Goal: Information Seeking & Learning: Check status

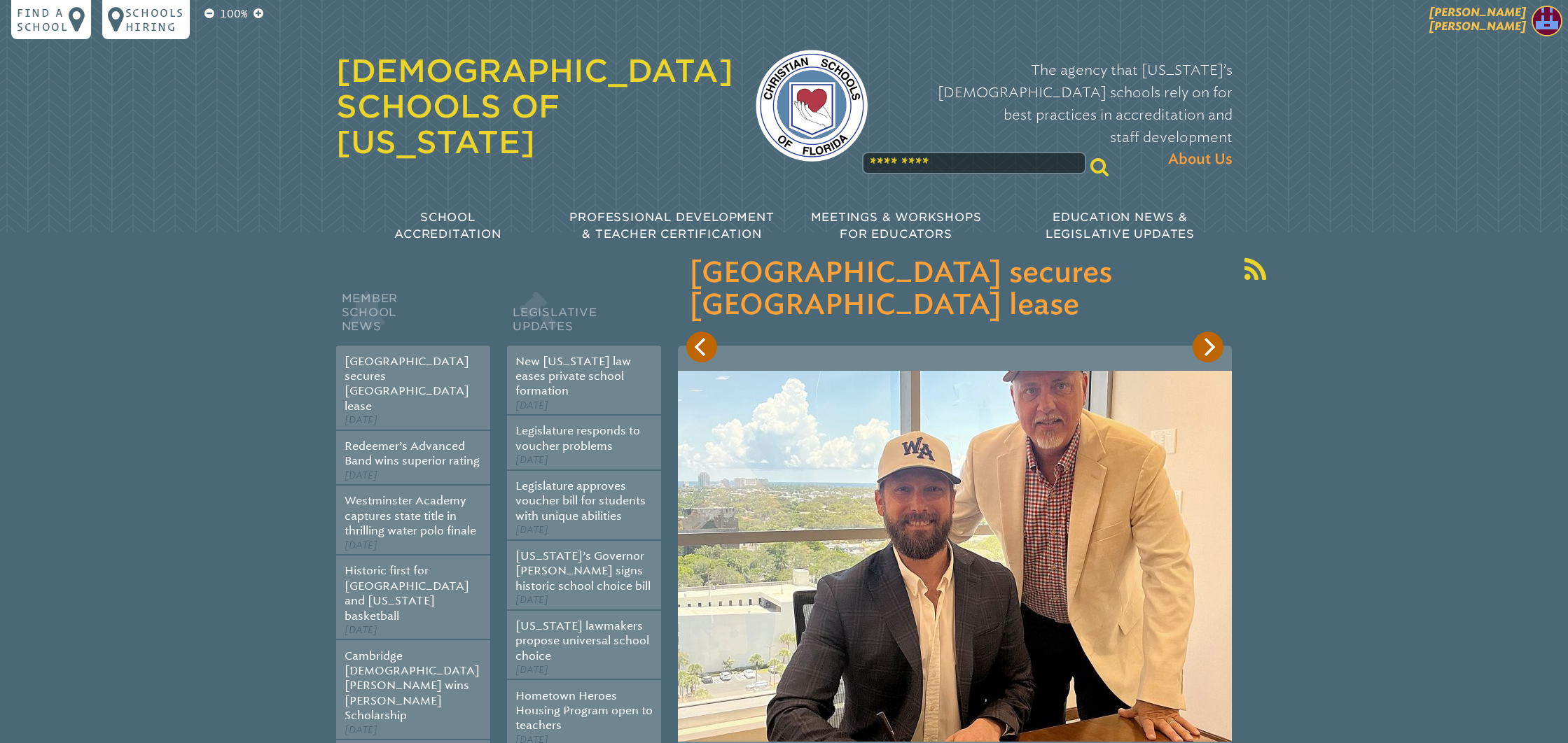
click at [1465, 28] on span "[PERSON_NAME] [PERSON_NAME]" at bounding box center [1478, 19] width 97 height 28
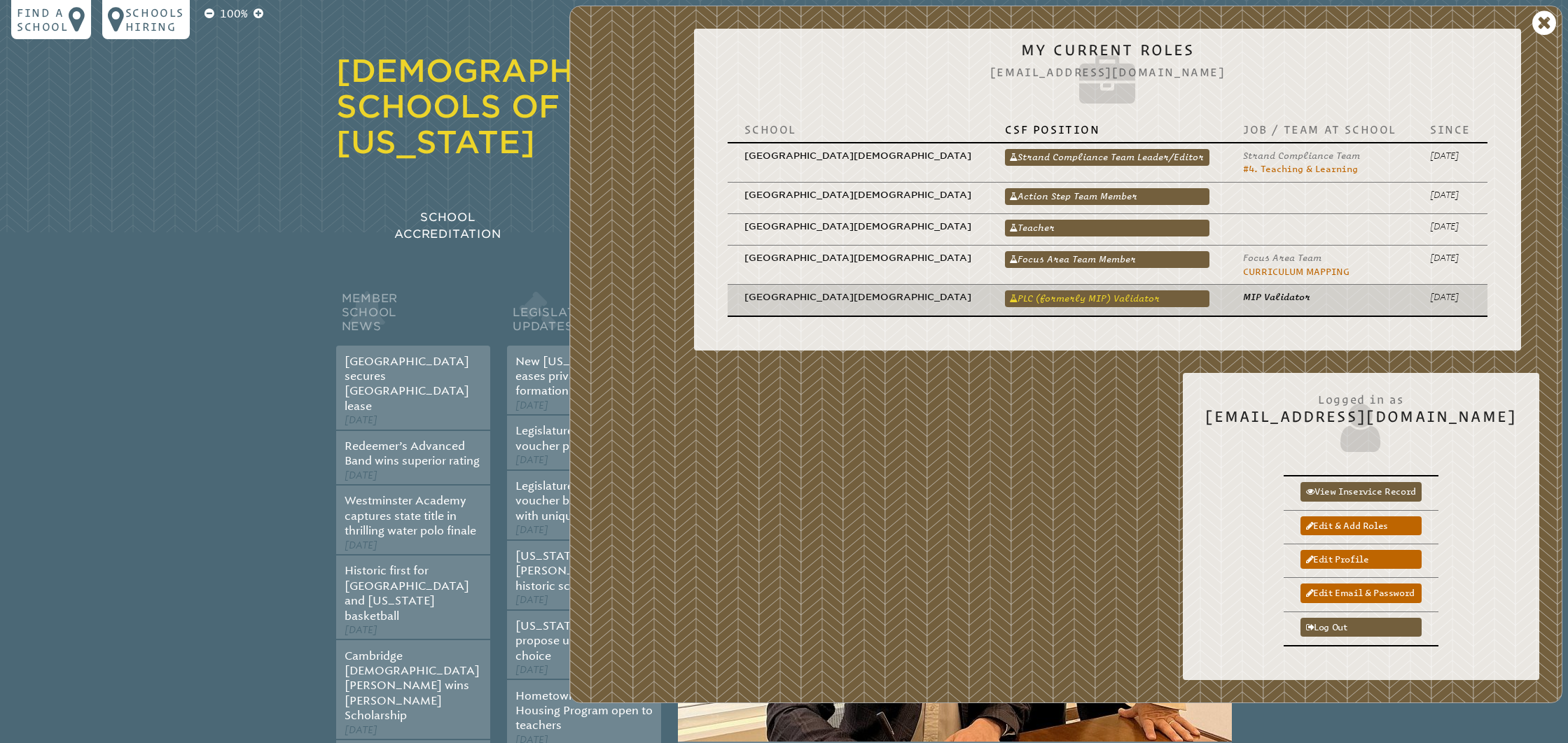
click at [1026, 301] on link "PLC (formerly MIP) Validator" at bounding box center [1108, 299] width 205 height 17
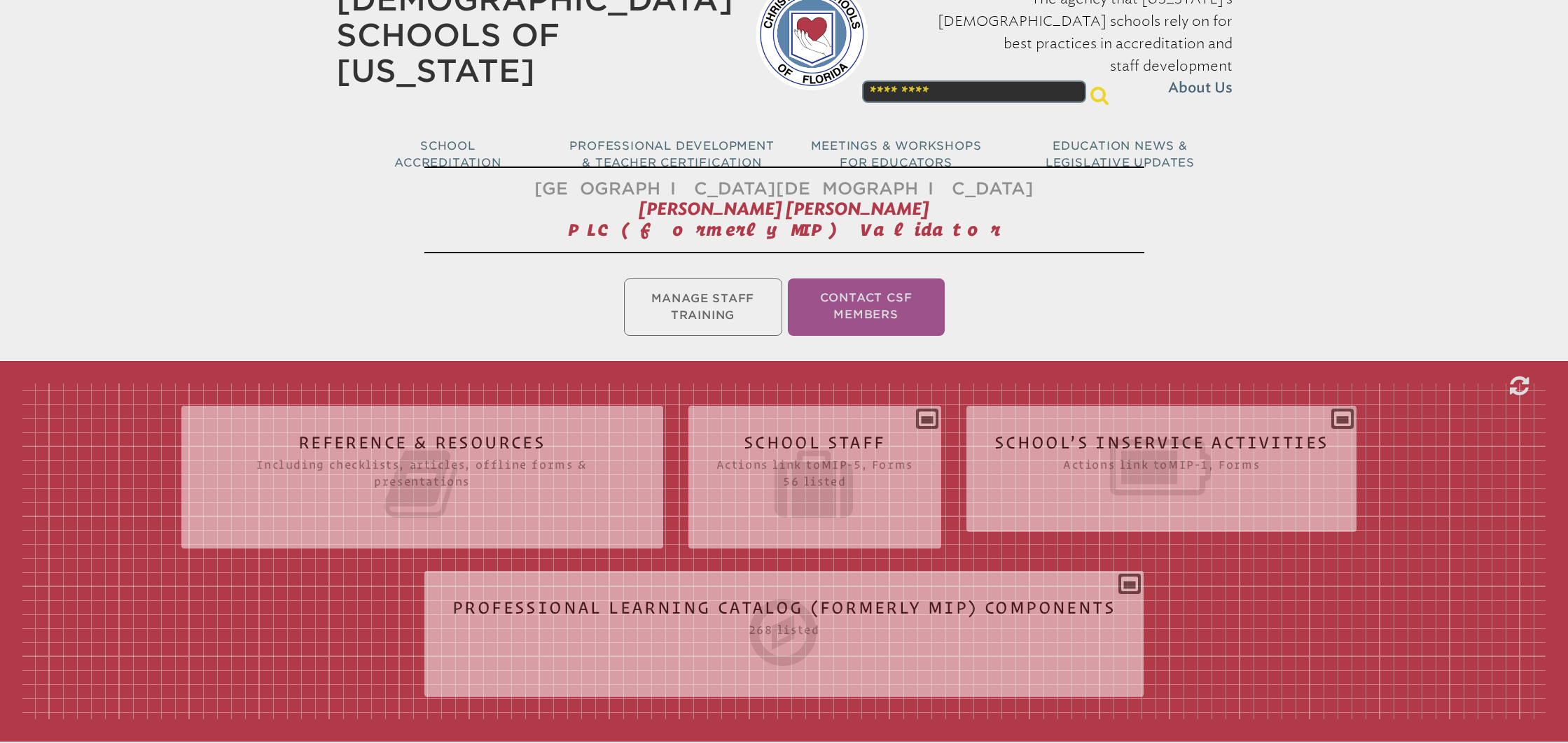
scroll to position [72, 0]
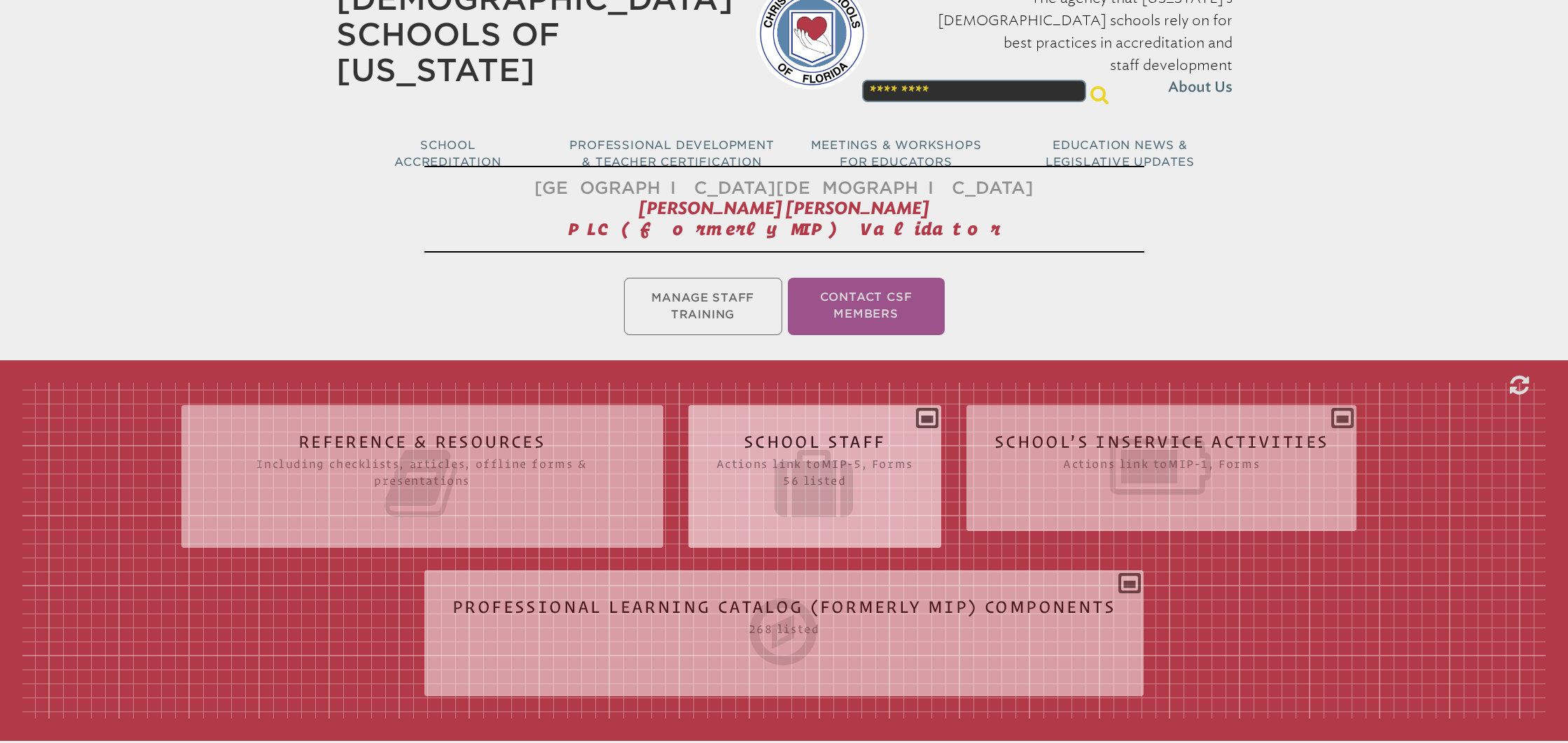
click at [852, 451] on icon at bounding box center [814, 483] width 196 height 78
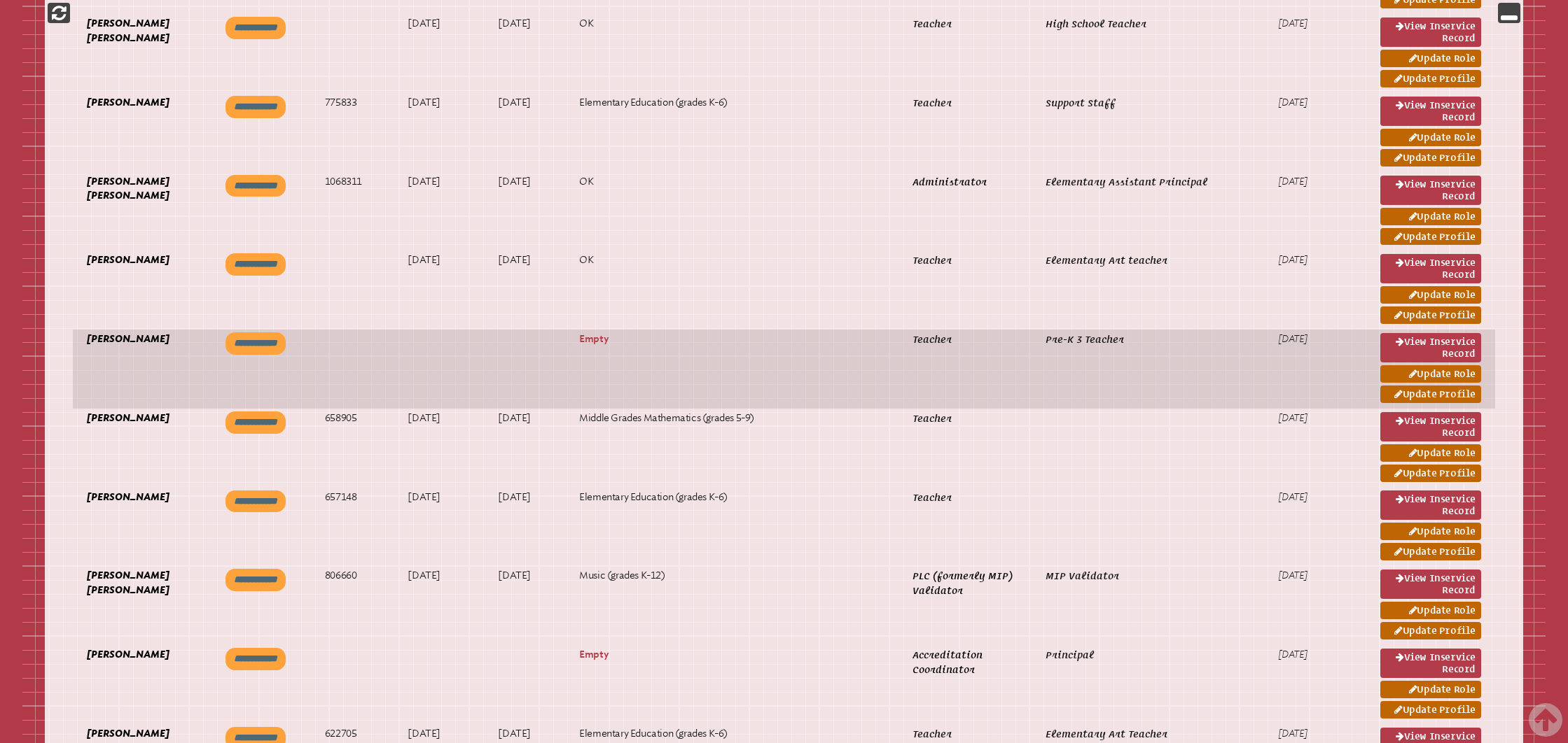
scroll to position [1089, 0]
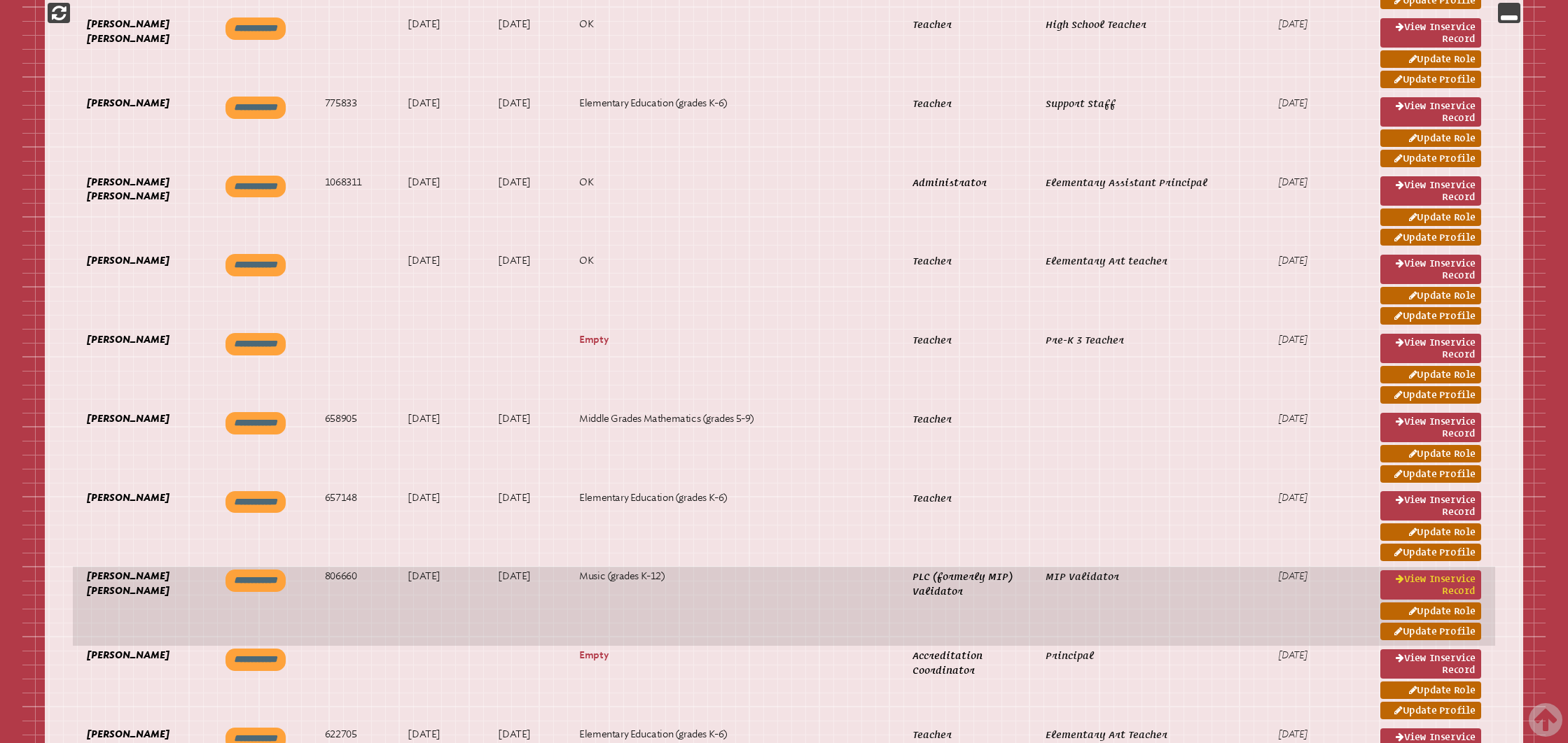
click at [1401, 585] on link "View inservice record" at bounding box center [1431, 585] width 101 height 29
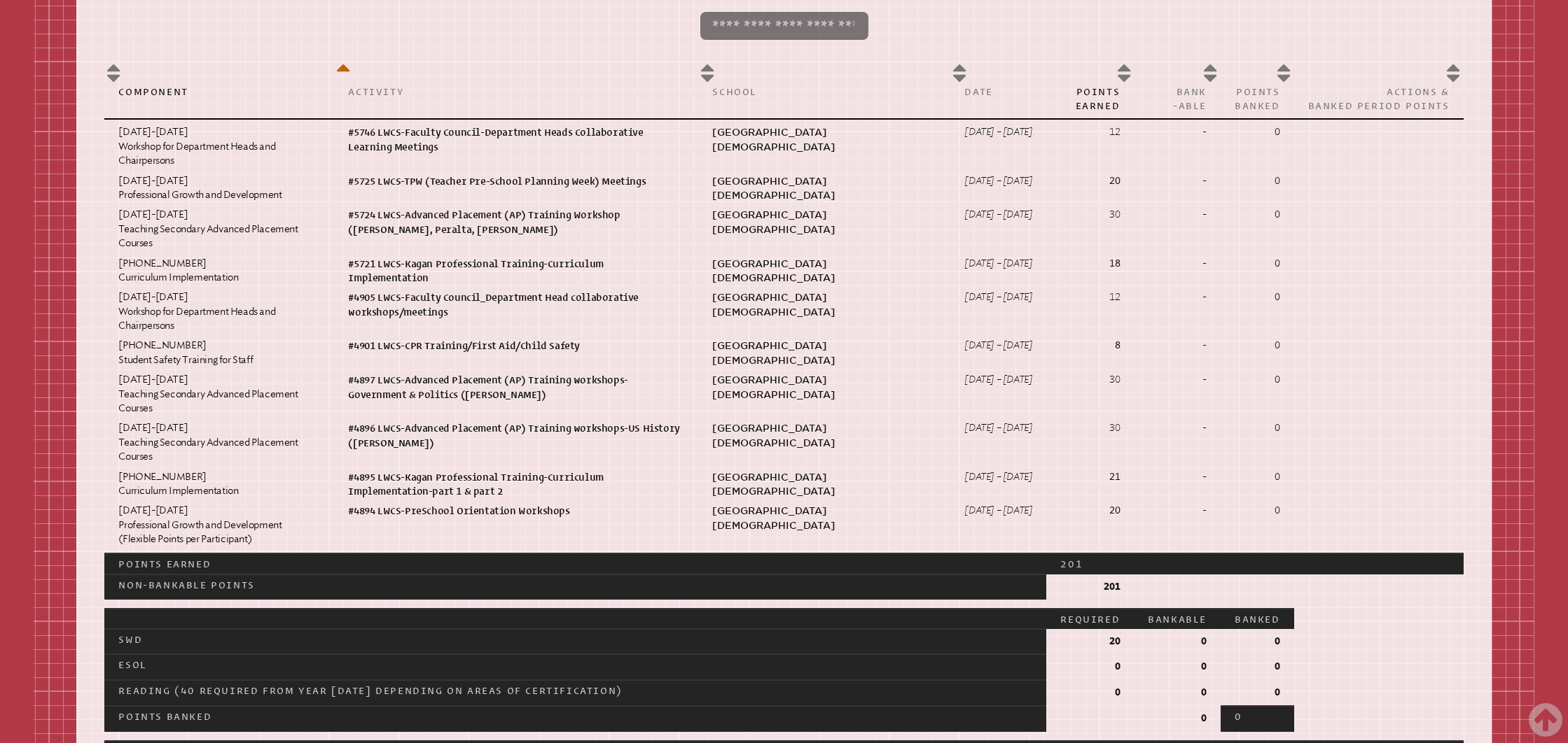
scroll to position [911, 0]
